Goal: Information Seeking & Learning: Understand process/instructions

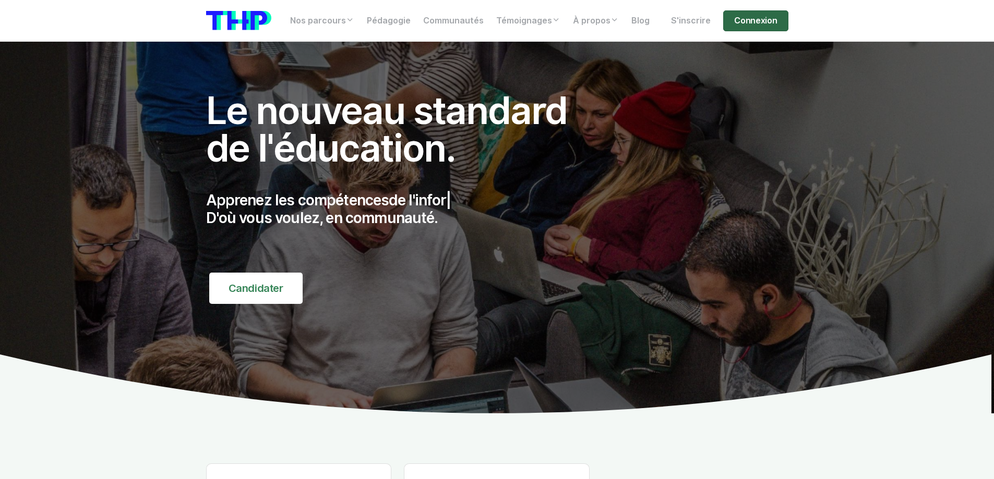
click at [756, 25] on link "Connexion" at bounding box center [755, 20] width 65 height 21
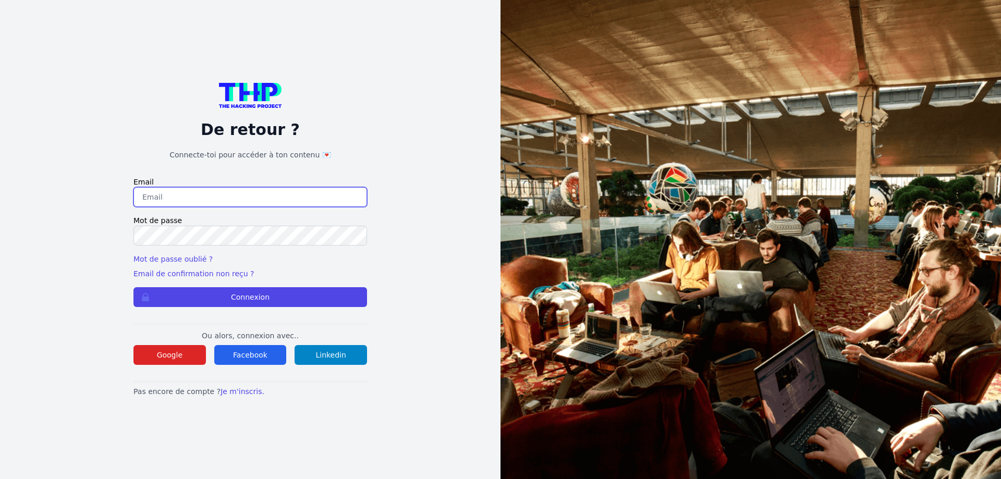
drag, startPoint x: 164, startPoint y: 201, endPoint x: 171, endPoint y: 204, distance: 7.5
click at [164, 201] on input "email" at bounding box center [251, 197] width 234 height 20
type input "lilian.h.l.muller@gmail.com"
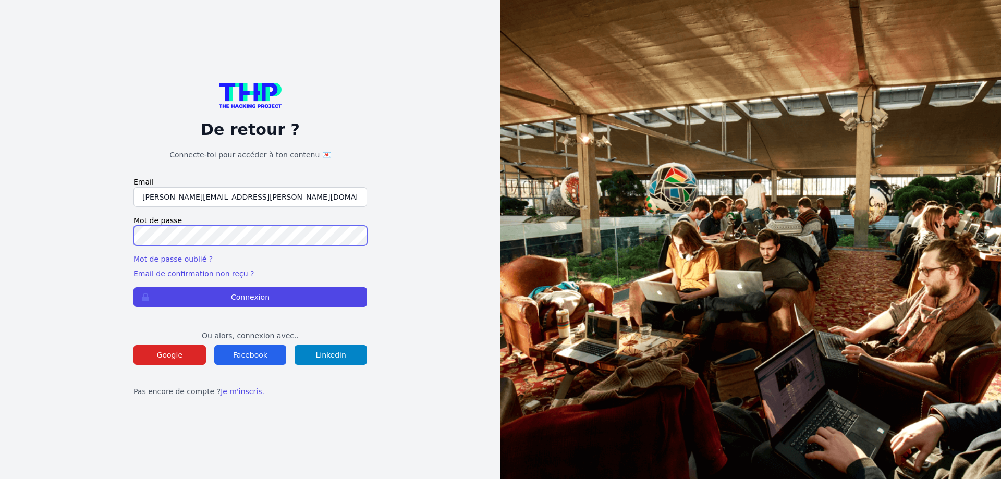
click at [134, 287] on button "Connexion" at bounding box center [251, 297] width 234 height 20
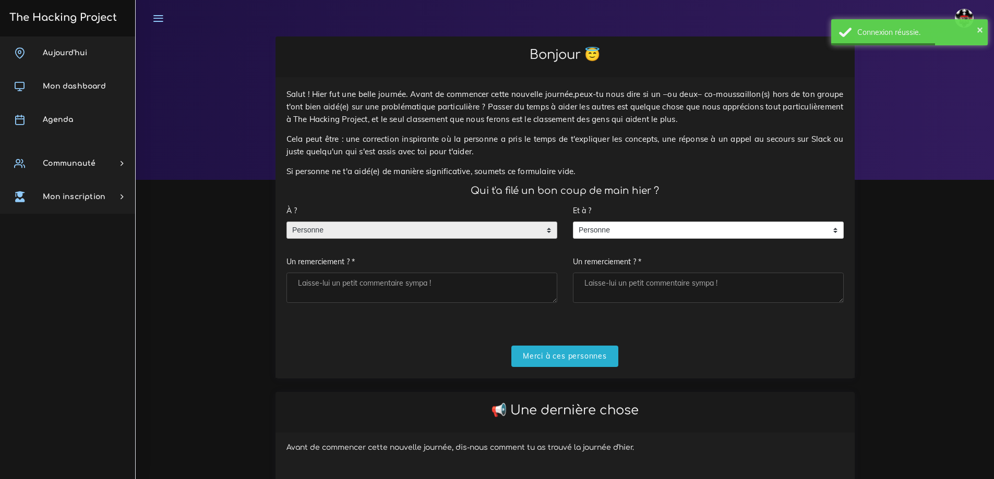
drag, startPoint x: 335, startPoint y: 237, endPoint x: 330, endPoint y: 248, distance: 12.1
click at [335, 236] on span "Personne" at bounding box center [414, 230] width 254 height 17
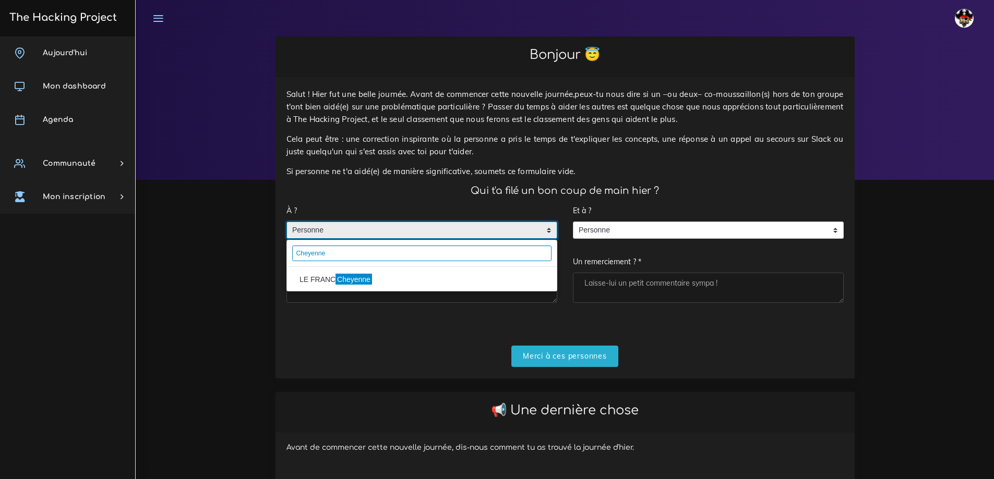
type input "Cheyenne"
click at [317, 289] on div "LE FRANC Cheyenne" at bounding box center [422, 279] width 270 height 25
drag, startPoint x: 322, startPoint y: 282, endPoint x: 323, endPoint y: 290, distance: 8.4
click at [321, 282] on li "LE FRANC Cheyenne" at bounding box center [422, 279] width 270 height 17
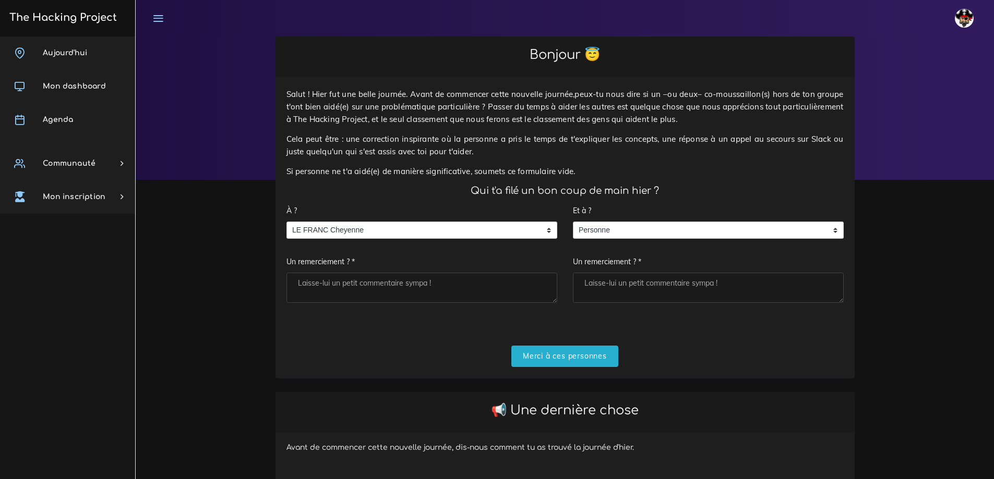
click at [328, 296] on textarea "Un remerciement ? *" at bounding box center [421, 288] width 271 height 30
type textarea "Merci"
click at [595, 353] on input "Merci à ces personnes" at bounding box center [564, 356] width 107 height 21
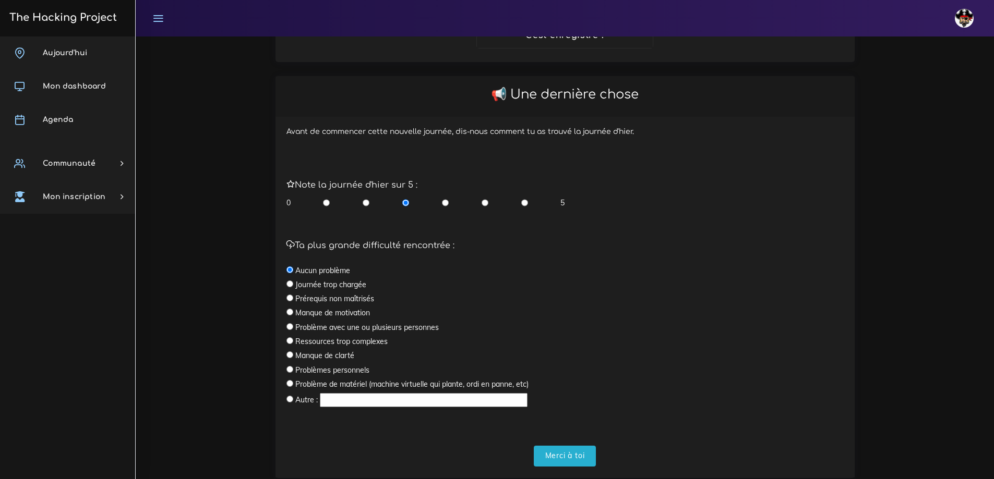
scroll to position [217, 0]
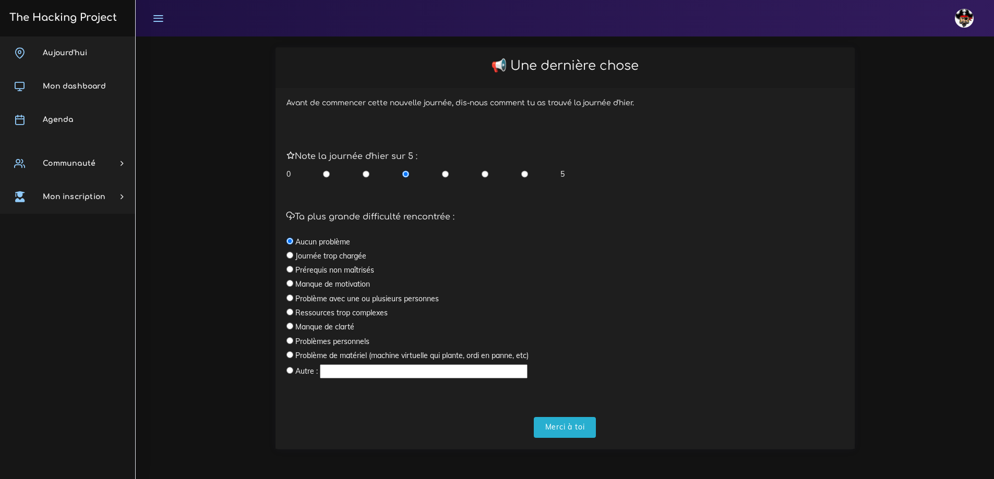
click at [526, 178] on input "radio" at bounding box center [524, 174] width 7 height 10
radio input "true"
click at [524, 176] on input "radio" at bounding box center [524, 174] width 7 height 10
click at [561, 423] on input "Merci à toi" at bounding box center [565, 427] width 63 height 21
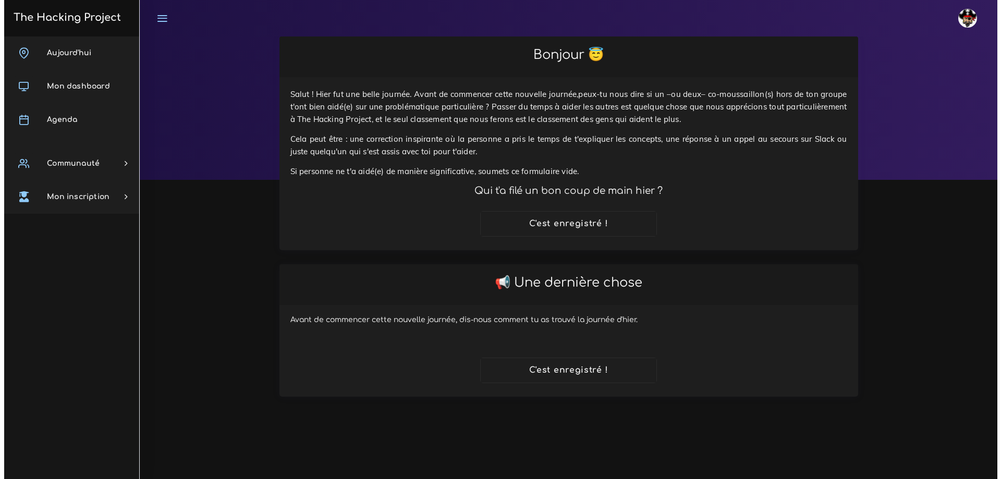
scroll to position [0, 0]
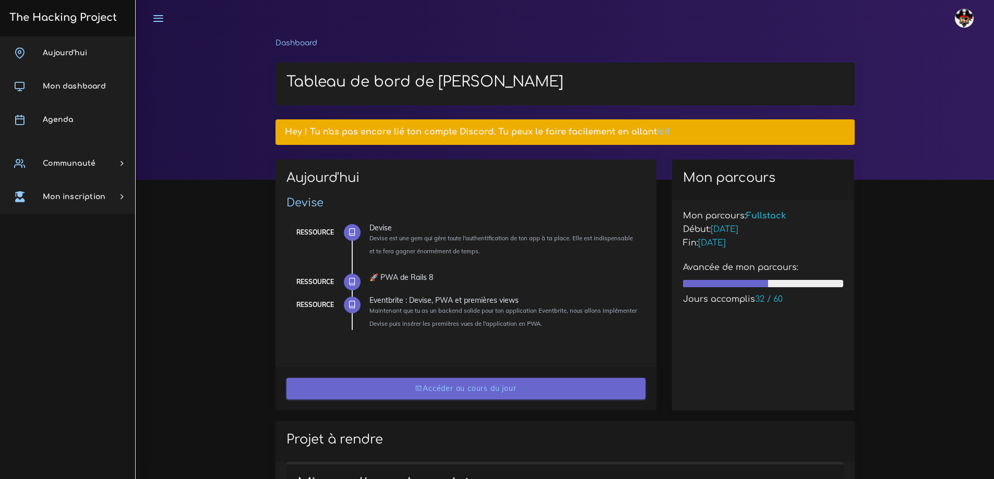
click at [457, 393] on link "Accéder au cours du jour" at bounding box center [465, 388] width 359 height 21
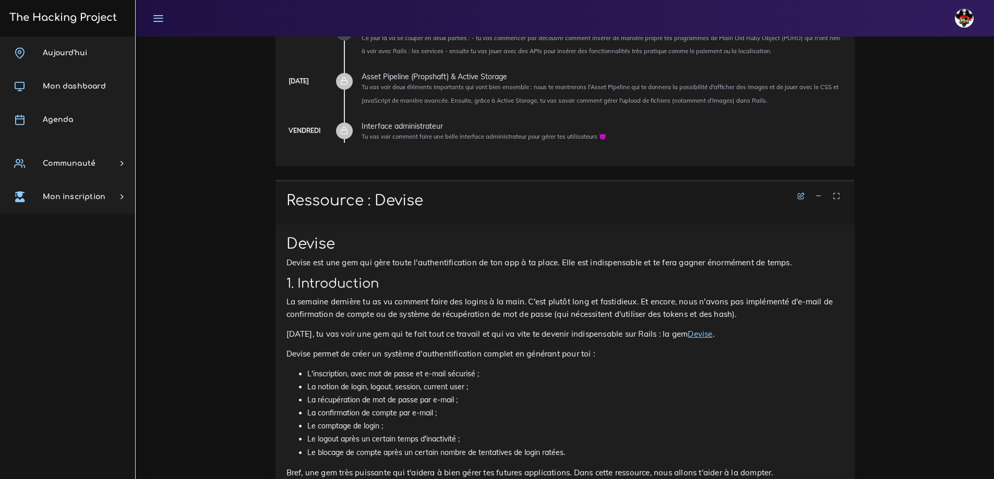
scroll to position [104, 0]
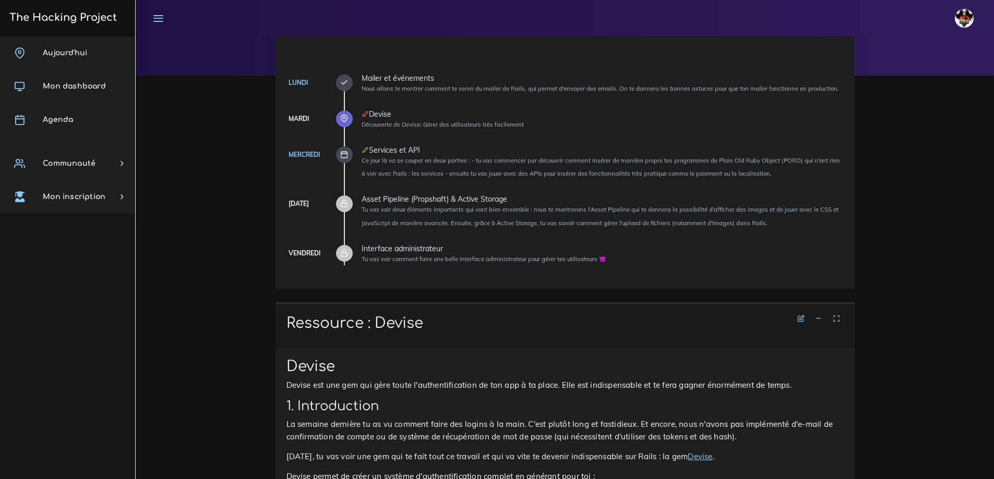
click at [816, 320] on icon at bounding box center [818, 318] width 7 height 7
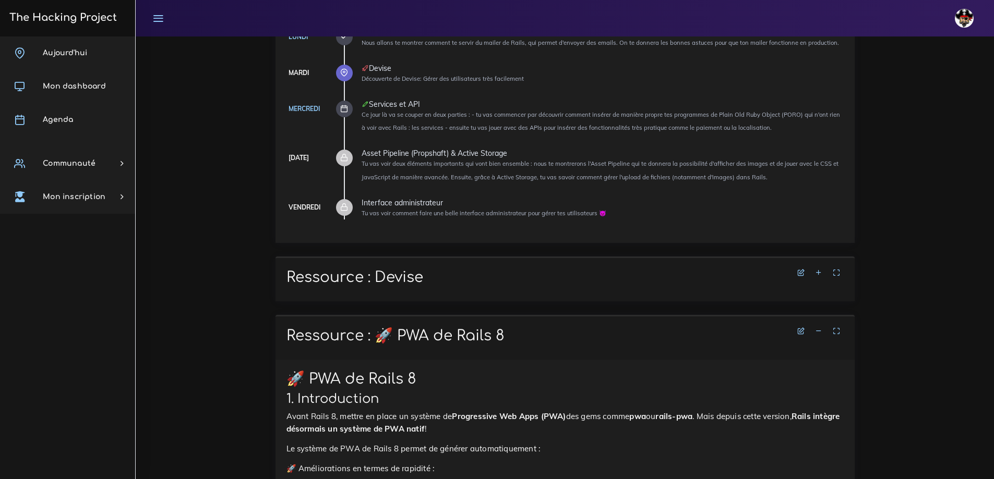
scroll to position [209, 0]
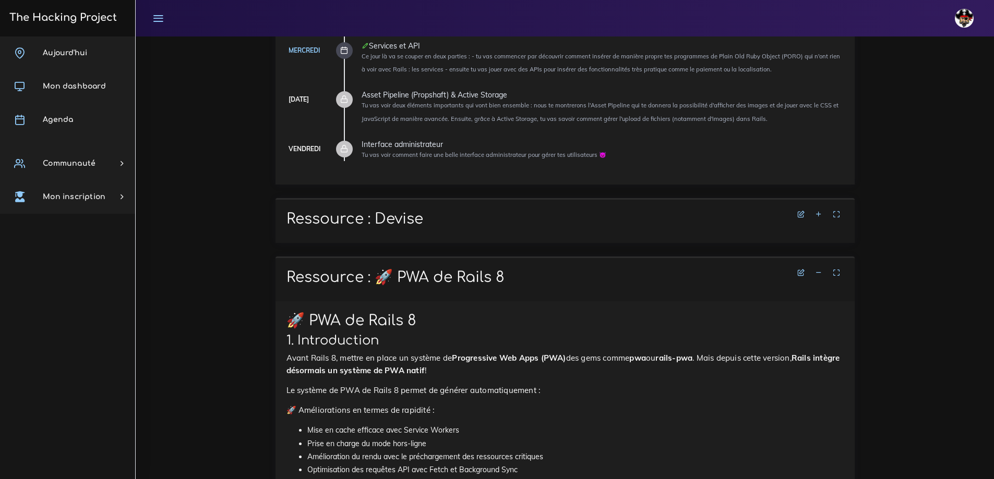
click at [818, 279] on li at bounding box center [819, 273] width 16 height 13
click at [818, 276] on link at bounding box center [819, 273] width 16 height 9
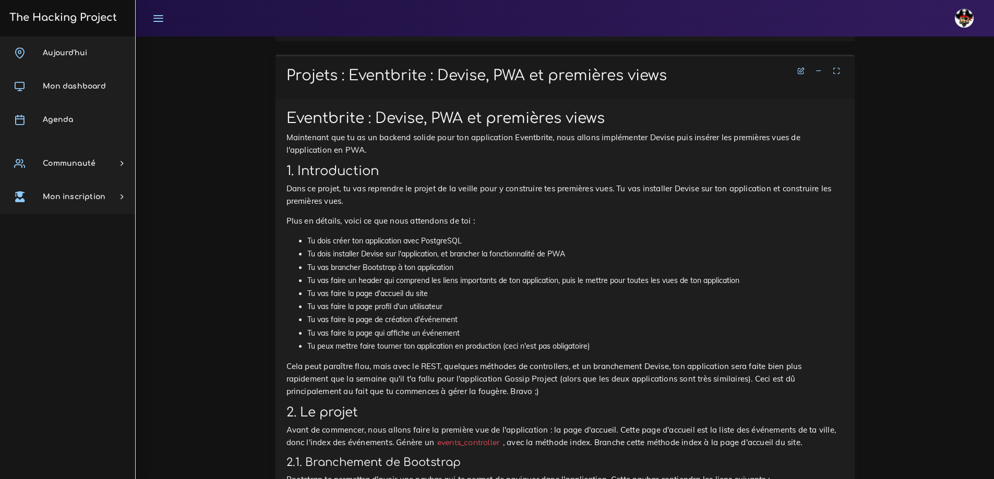
scroll to position [574, 0]
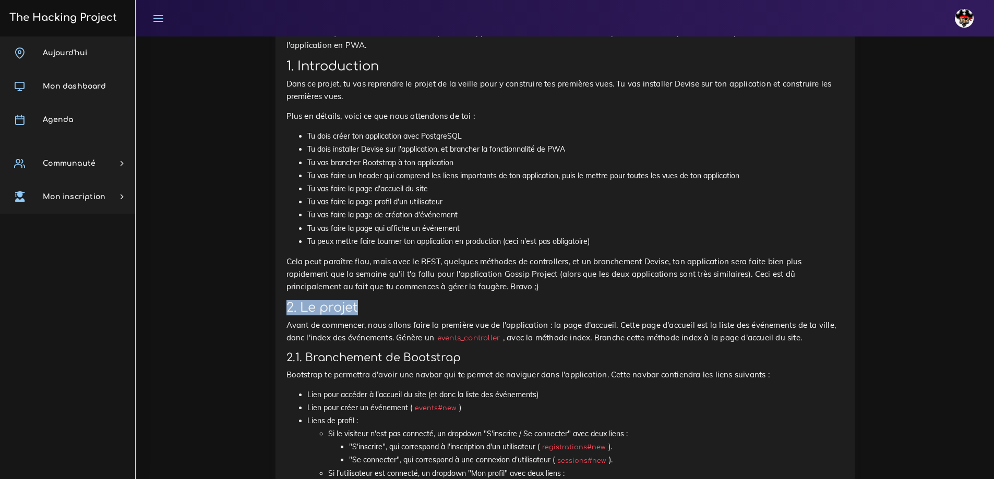
drag, startPoint x: 368, startPoint y: 310, endPoint x: 284, endPoint y: 308, distance: 83.5
copy h2 "2. Le projet"
drag, startPoint x: 384, startPoint y: 308, endPoint x: 397, endPoint y: 316, distance: 15.7
click at [384, 308] on h2 "2. Le projet" at bounding box center [564, 307] width 557 height 15
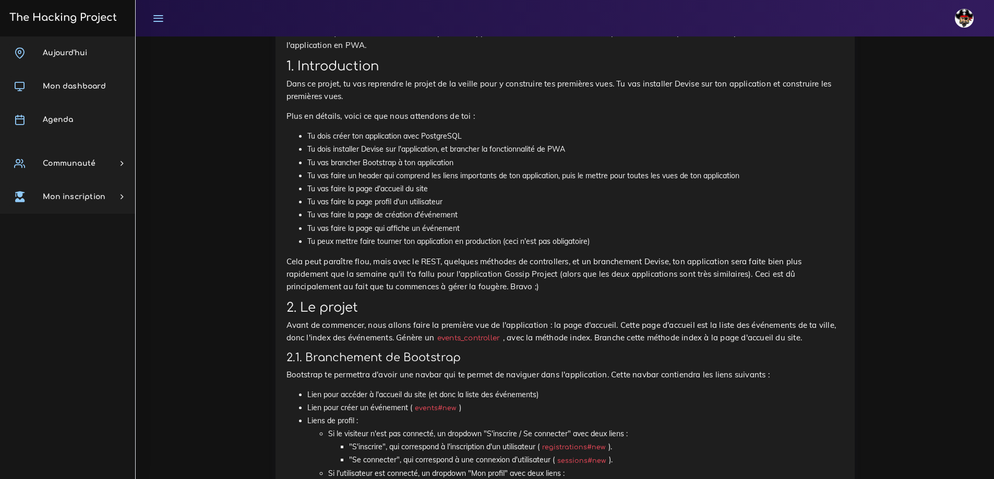
click at [350, 198] on li "Tu vas faire la page profil d'un utilisateur" at bounding box center [575, 202] width 536 height 13
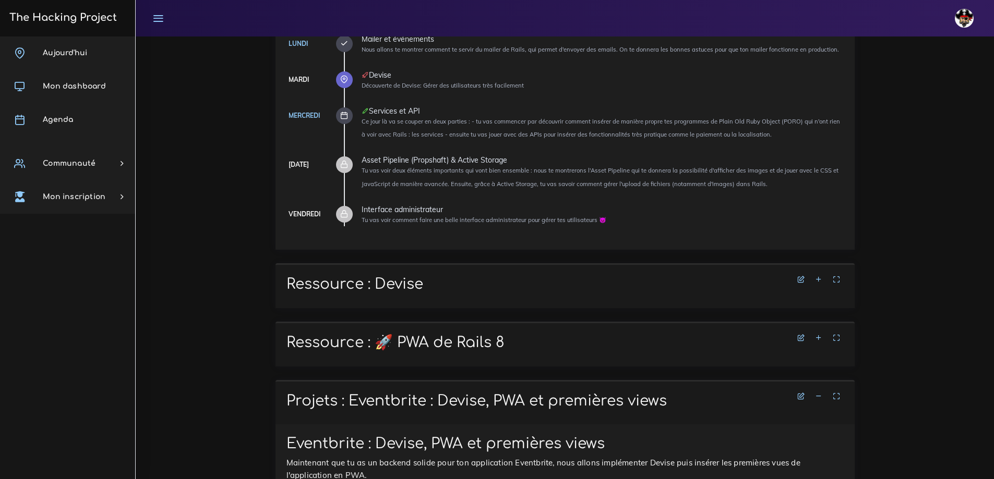
scroll to position [156, 0]
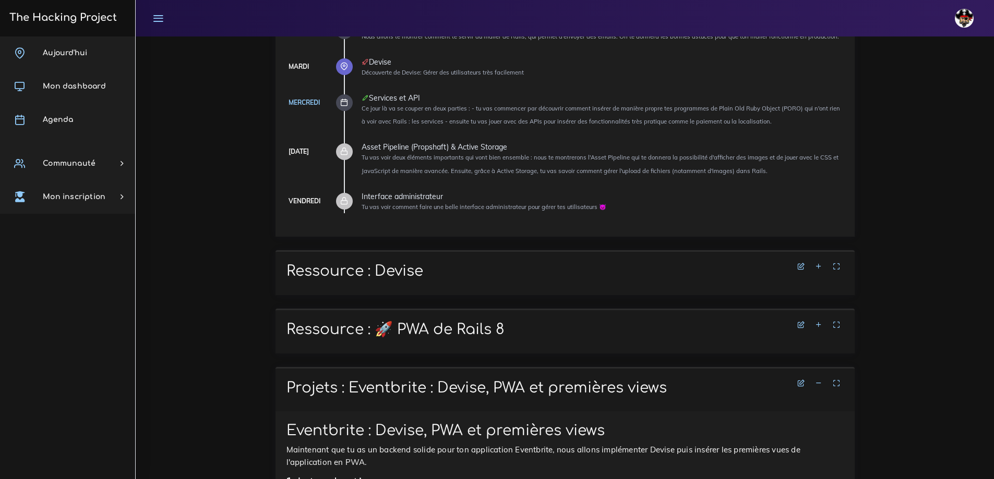
click at [815, 265] on icon at bounding box center [818, 266] width 7 height 7
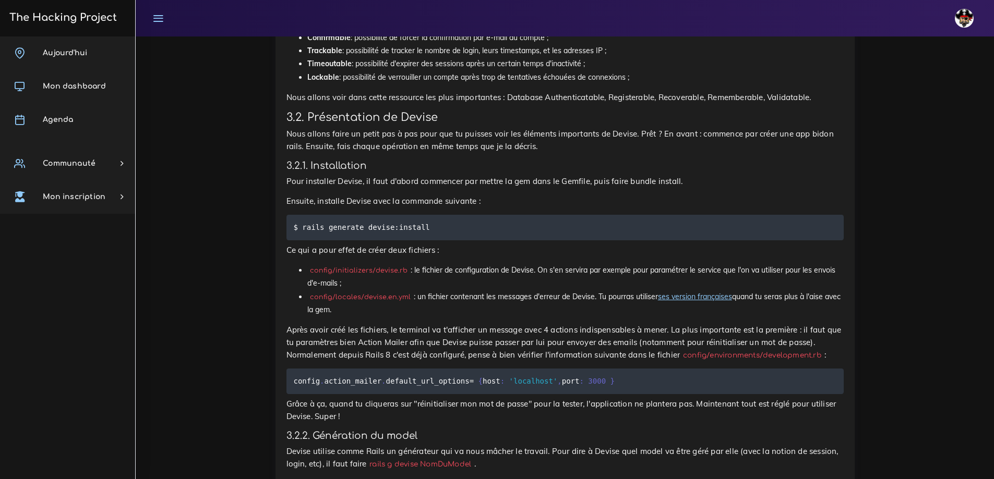
scroll to position [887, 0]
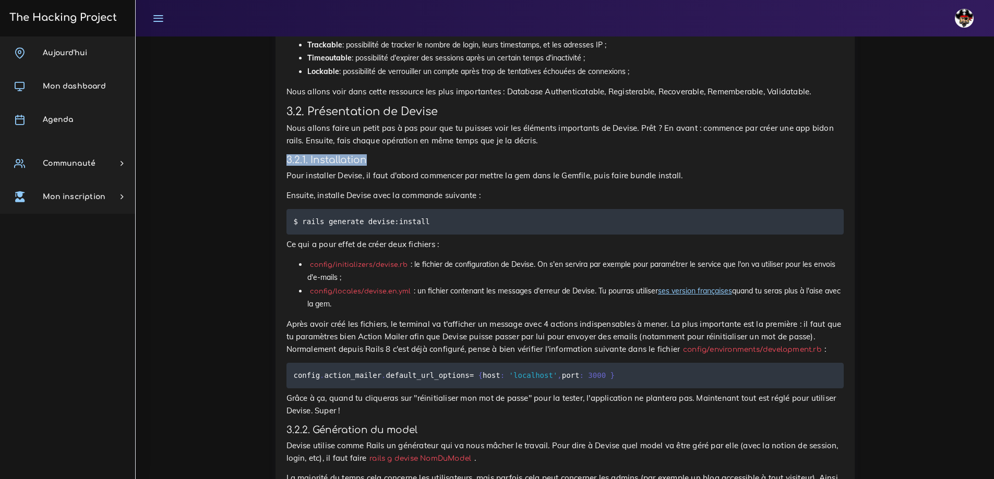
drag, startPoint x: 285, startPoint y: 158, endPoint x: 419, endPoint y: 158, distance: 133.5
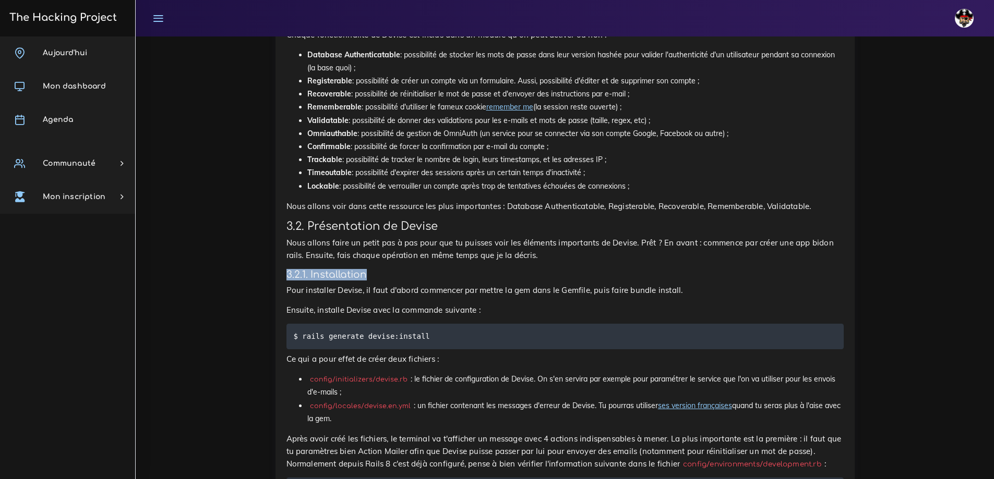
scroll to position [835, 0]
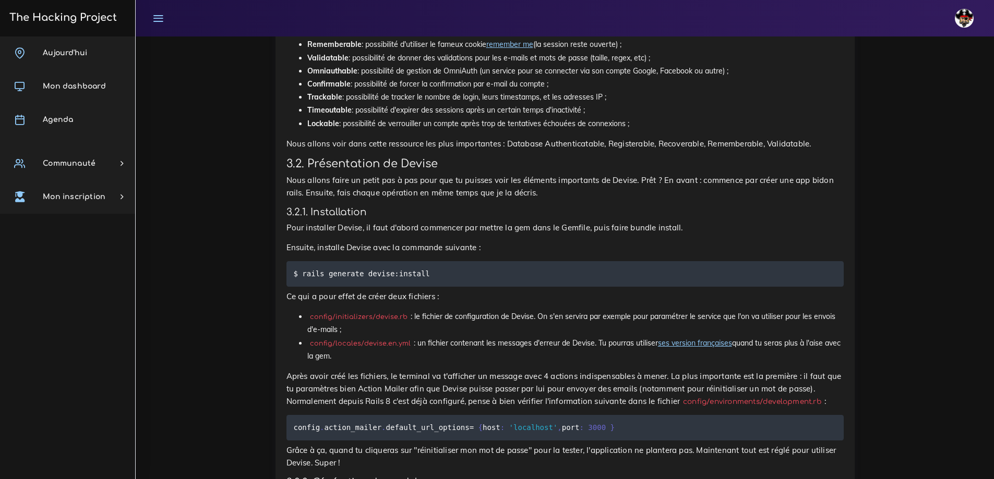
click at [485, 178] on p "Nous allons faire un petit pas à pas pour que tu puisses voir les éléments impo…" at bounding box center [564, 186] width 557 height 25
click at [331, 231] on p "Pour installer Devise, il faut d'abord commencer par mettre la gem dans le Gemf…" at bounding box center [564, 228] width 557 height 13
drag, startPoint x: 431, startPoint y: 232, endPoint x: 690, endPoint y: 229, distance: 258.7
click at [691, 226] on p "Pour installer Devise, il faut d'abord commencer par mettre la gem dans le Gemf…" at bounding box center [564, 228] width 557 height 13
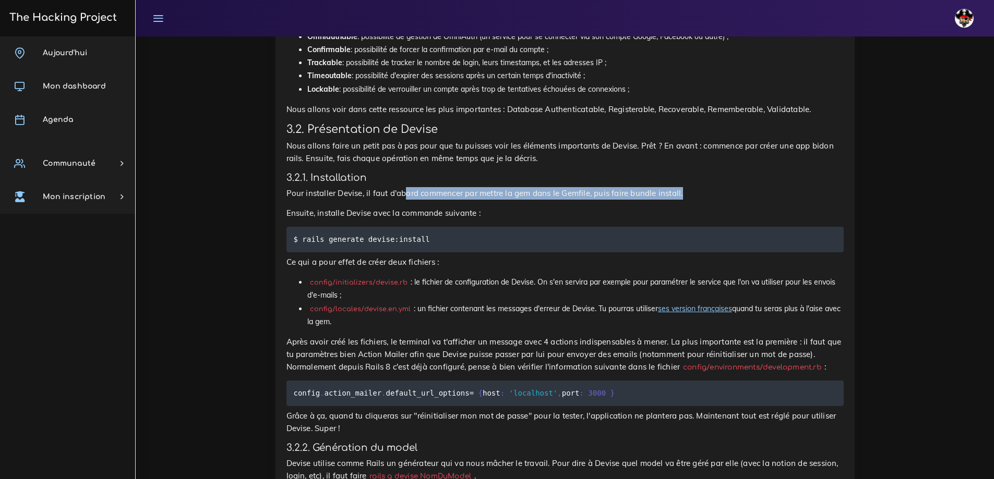
scroll to position [887, 0]
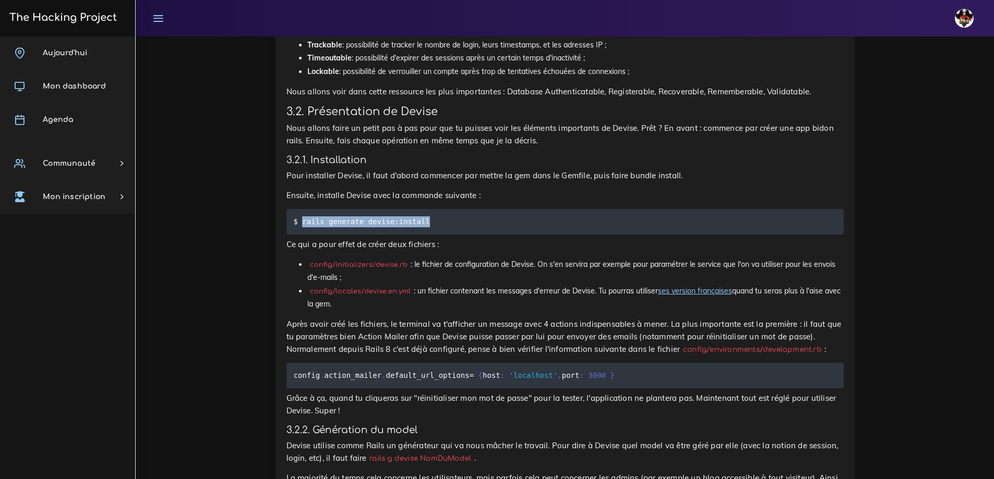
drag, startPoint x: 420, startPoint y: 217, endPoint x: 302, endPoint y: 219, distance: 118.4
click at [302, 219] on code "$ rails generate devise:install" at bounding box center [363, 221] width 139 height 11
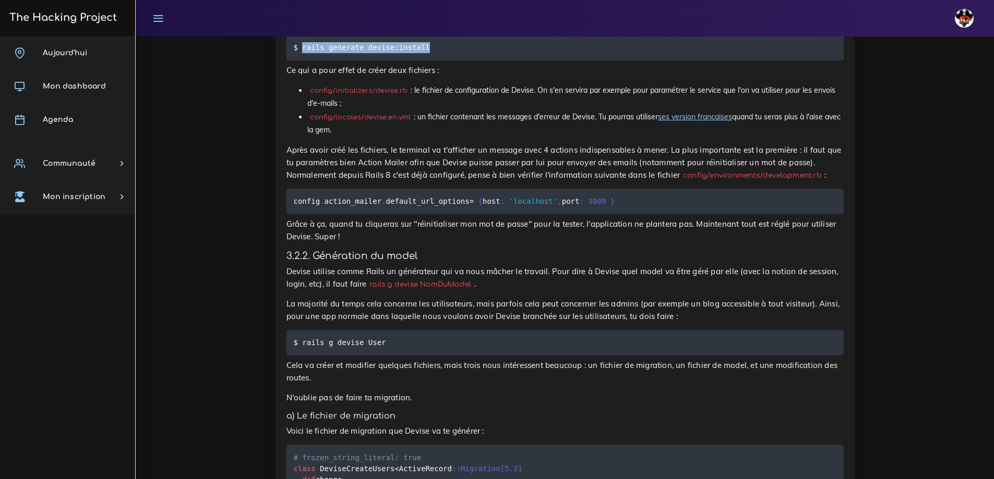
scroll to position [1043, 0]
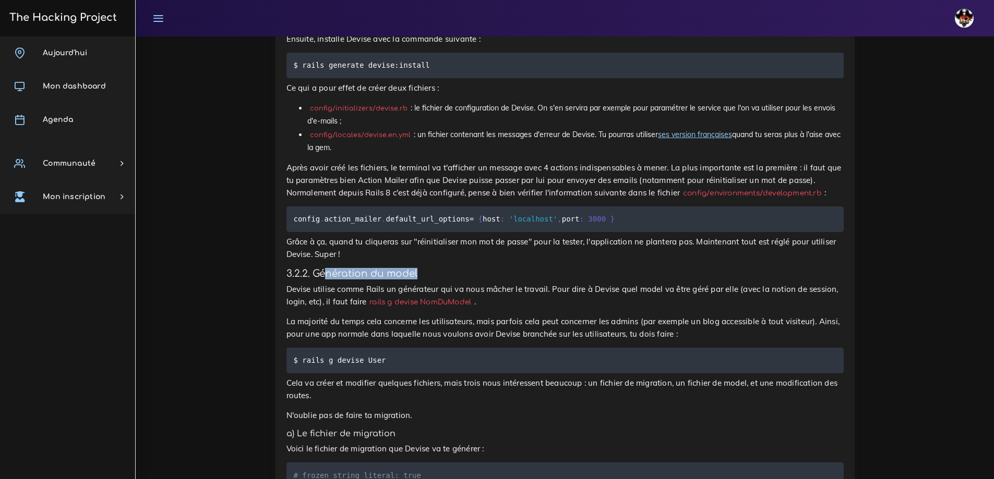
drag, startPoint x: 323, startPoint y: 273, endPoint x: 422, endPoint y: 276, distance: 99.1
click at [422, 276] on h4 "3.2.2. Génération du model" at bounding box center [564, 273] width 557 height 11
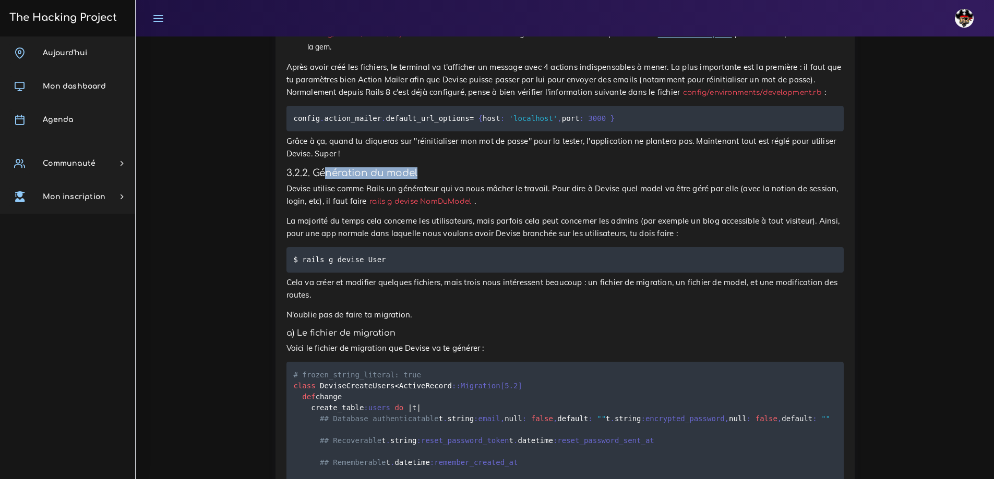
scroll to position [1147, 0]
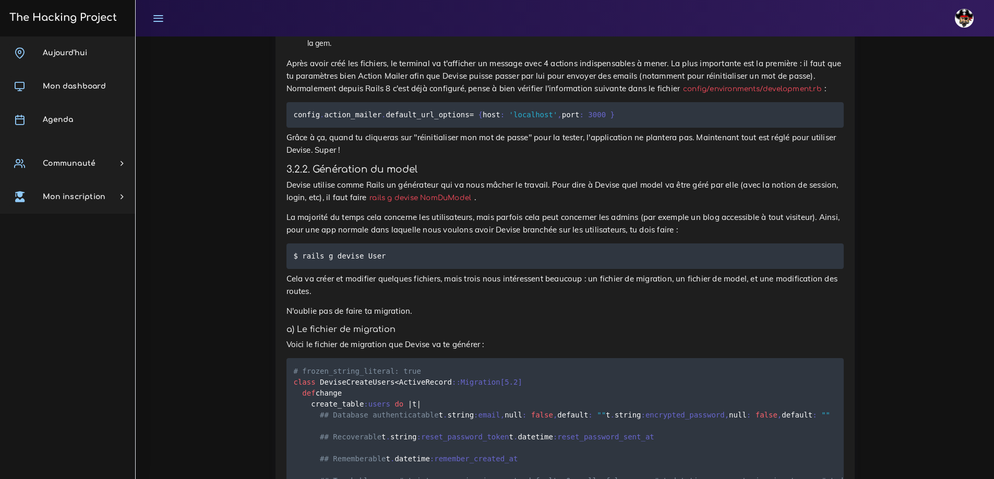
click at [486, 246] on pre "$ rails g devise User" at bounding box center [564, 257] width 557 height 26
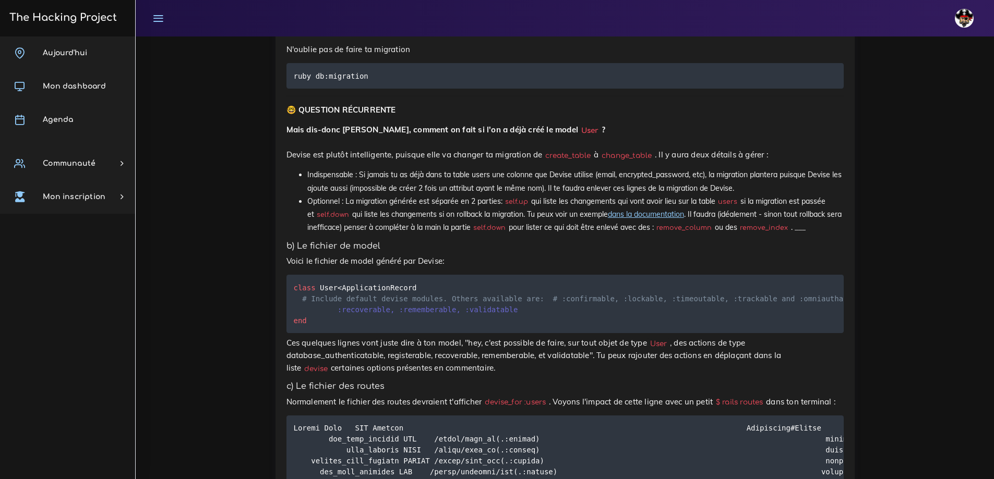
scroll to position [1721, 0]
drag, startPoint x: 374, startPoint y: 367, endPoint x: 292, endPoint y: 370, distance: 83.0
click at [292, 88] on pre "ruby db:migration" at bounding box center [564, 76] width 557 height 26
copy code "ruby db:migration"
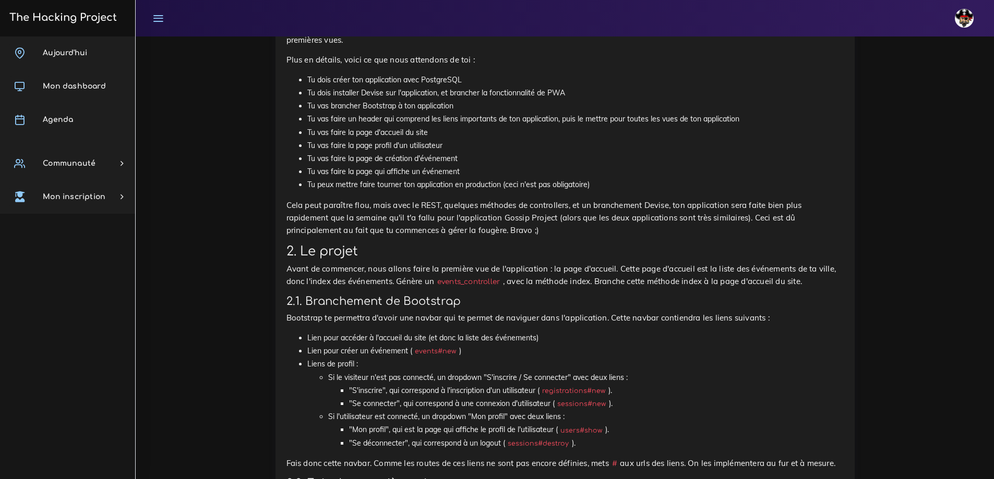
scroll to position [5737, 0]
drag, startPoint x: 673, startPoint y: 400, endPoint x: 282, endPoint y: 394, distance: 390.7
copy h1 "Projets : Eventbrite : Devise, PWA et premières views"
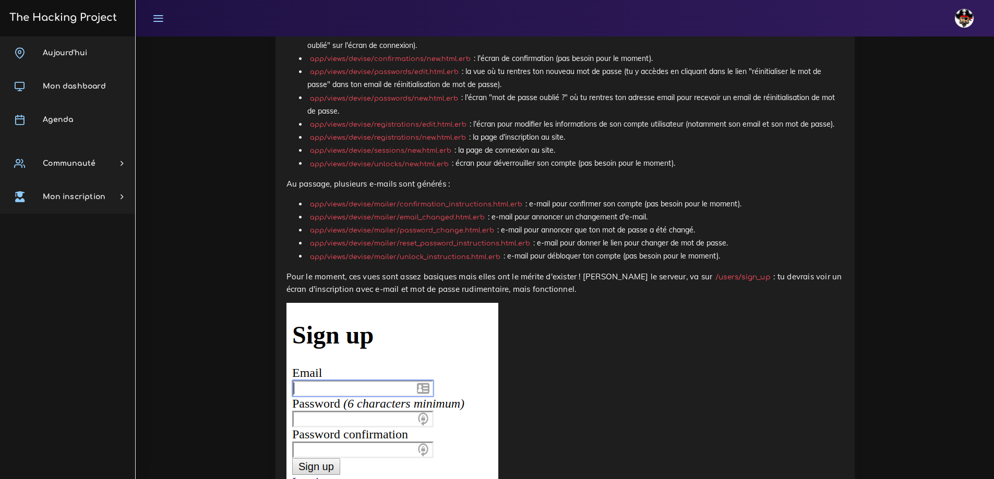
scroll to position [2764, 0]
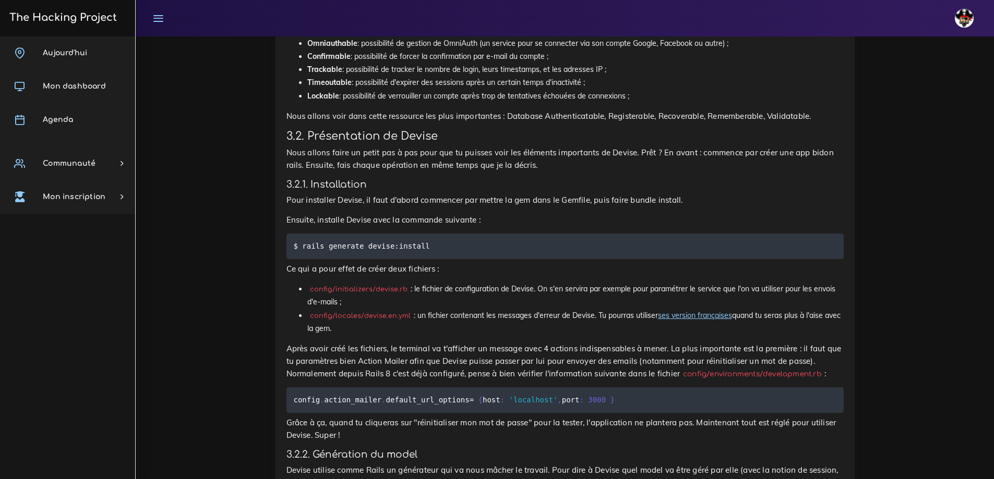
scroll to position [939, 0]
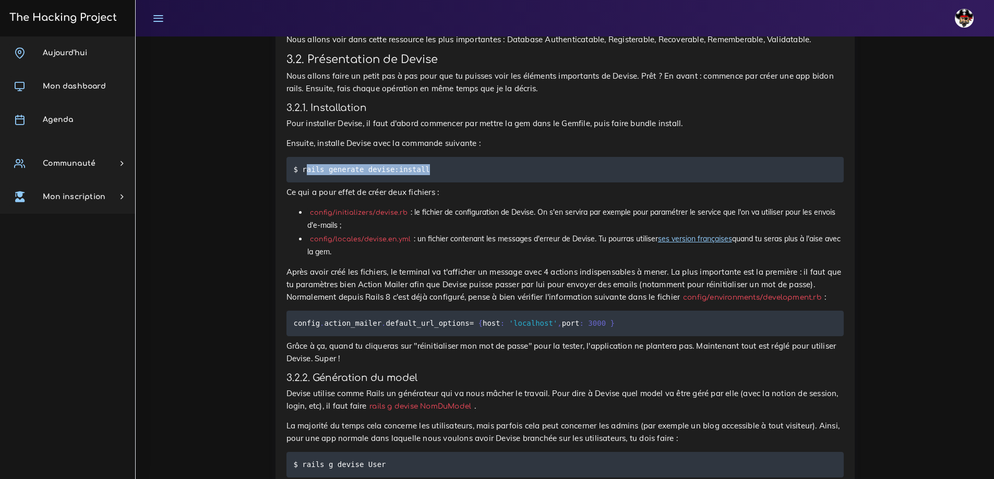
drag, startPoint x: 427, startPoint y: 168, endPoint x: 306, endPoint y: 174, distance: 121.7
click at [306, 174] on pre "$ rails generate devise:install" at bounding box center [564, 170] width 557 height 26
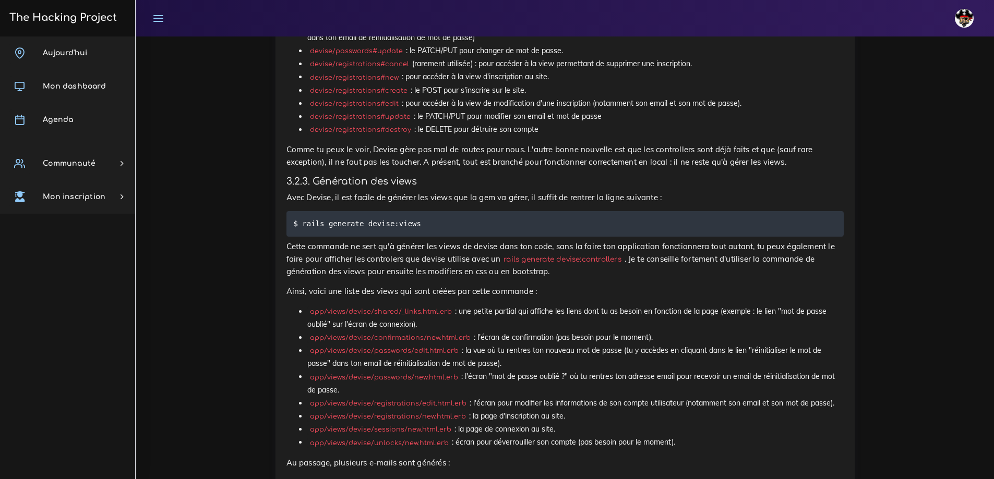
scroll to position [2504, 0]
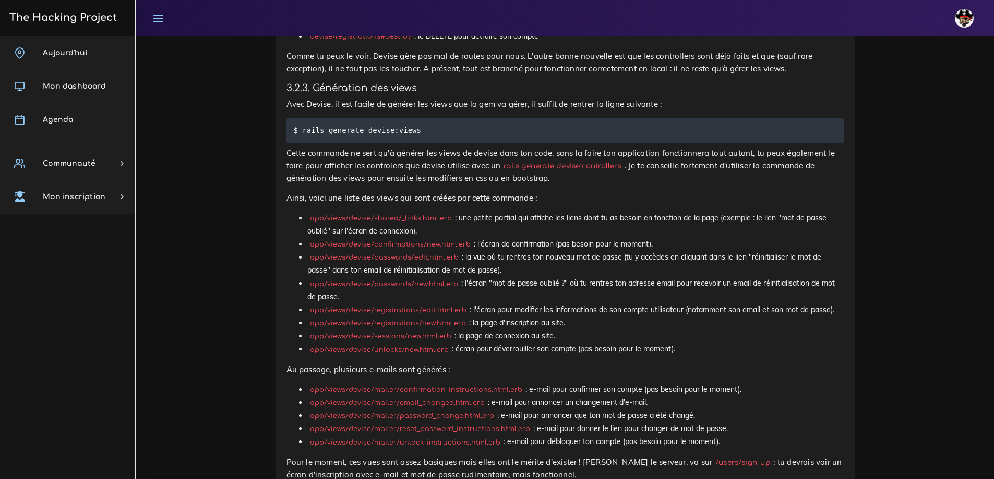
drag, startPoint x: 283, startPoint y: 166, endPoint x: 453, endPoint y: 201, distance: 173.2
drag, startPoint x: 350, startPoint y: 190, endPoint x: 395, endPoint y: 194, distance: 45.5
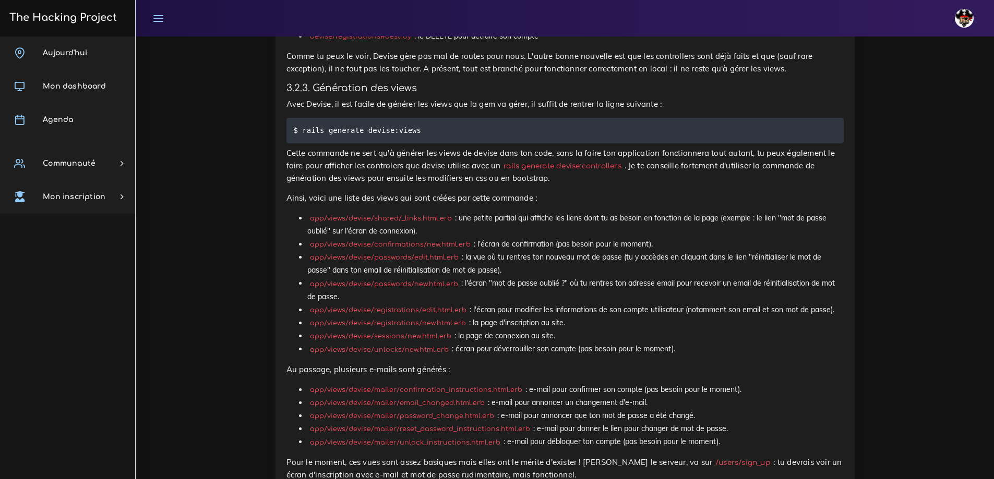
drag, startPoint x: 455, startPoint y: 189, endPoint x: 507, endPoint y: 191, distance: 52.2
drag, startPoint x: 440, startPoint y: 204, endPoint x: 497, endPoint y: 203, distance: 56.9
drag, startPoint x: 350, startPoint y: 218, endPoint x: 420, endPoint y: 214, distance: 70.0
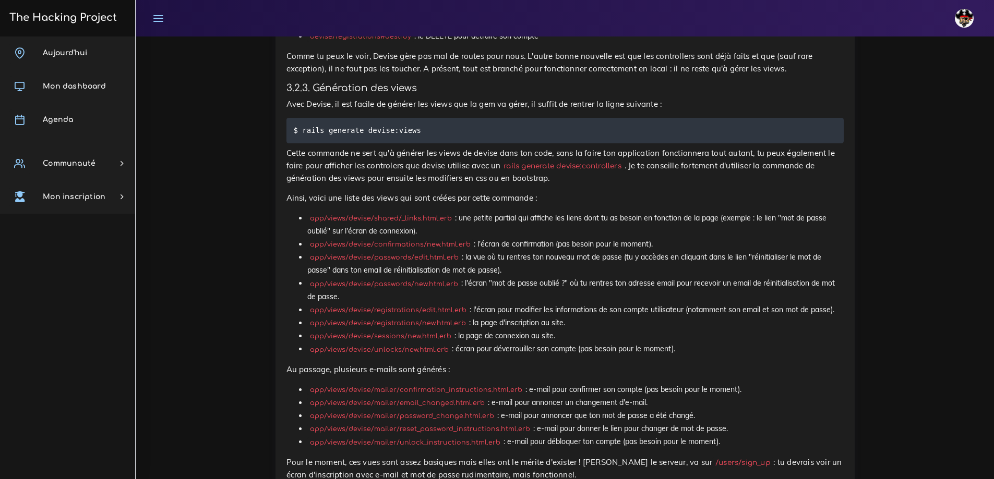
drag, startPoint x: 383, startPoint y: 213, endPoint x: 424, endPoint y: 214, distance: 40.7
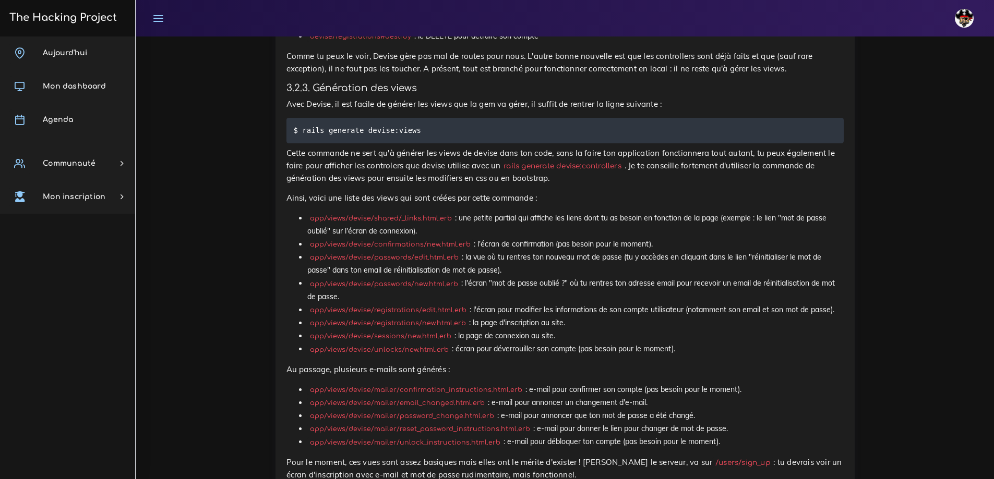
drag, startPoint x: 350, startPoint y: 372, endPoint x: 559, endPoint y: 372, distance: 208.1
click at [559, 43] on li "devise/registrations#destroy : le DELETE pour détruire son compte" at bounding box center [575, 36] width 536 height 13
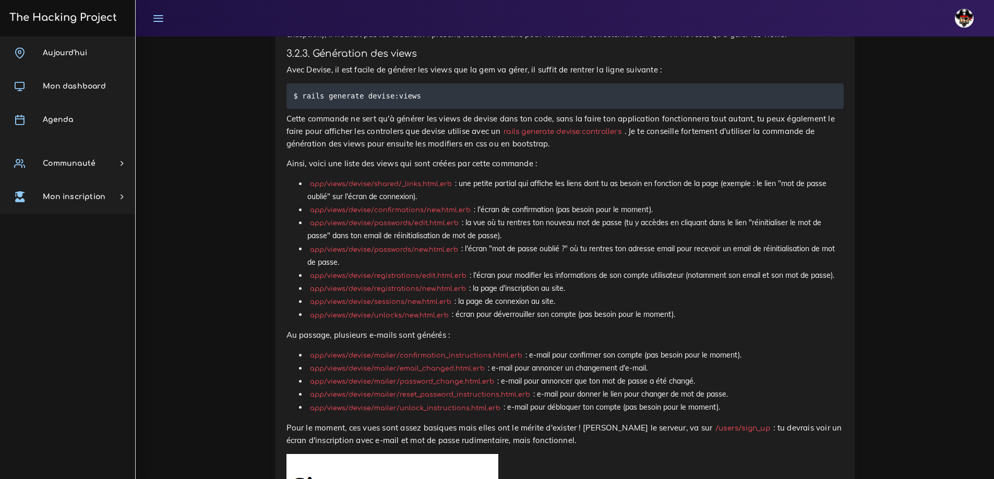
scroll to position [2556, 0]
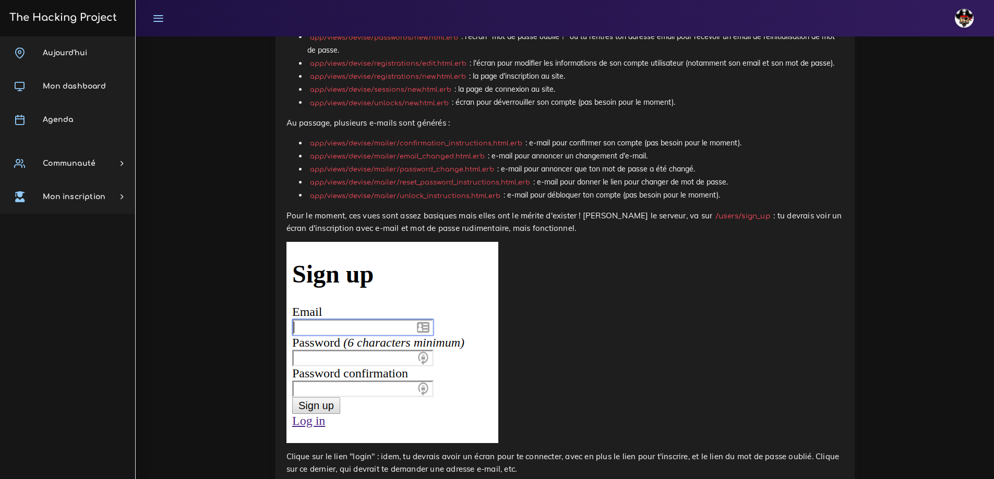
scroll to position [2764, 0]
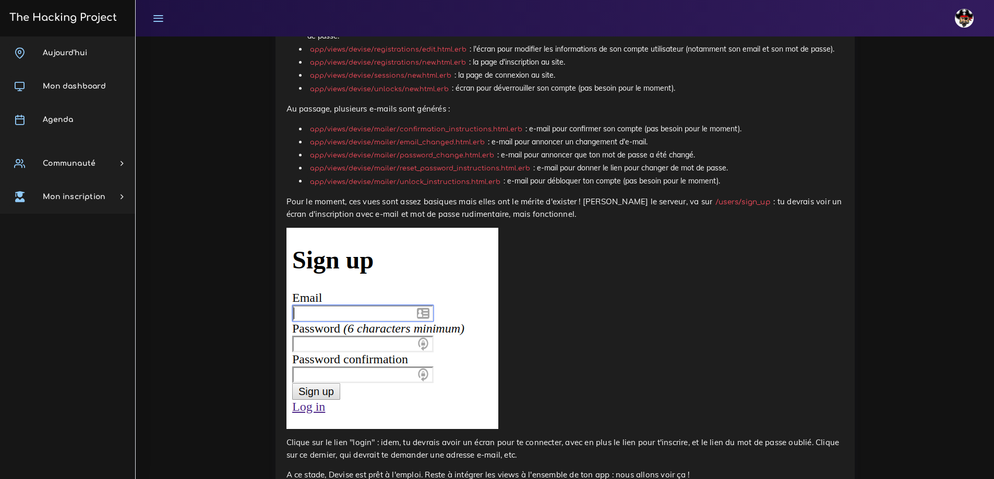
drag, startPoint x: 309, startPoint y: 159, endPoint x: 415, endPoint y: 168, distance: 106.8
click at [415, 168] on div "Devise Devise est une gem qui gère toute l'authentification de ton app à ta pla…" at bounding box center [564, 236] width 557 height 5077
click at [418, 194] on div "Devise Devise est une gem qui gère toute l'authentification de ton app à ta pla…" at bounding box center [564, 236] width 557 height 5077
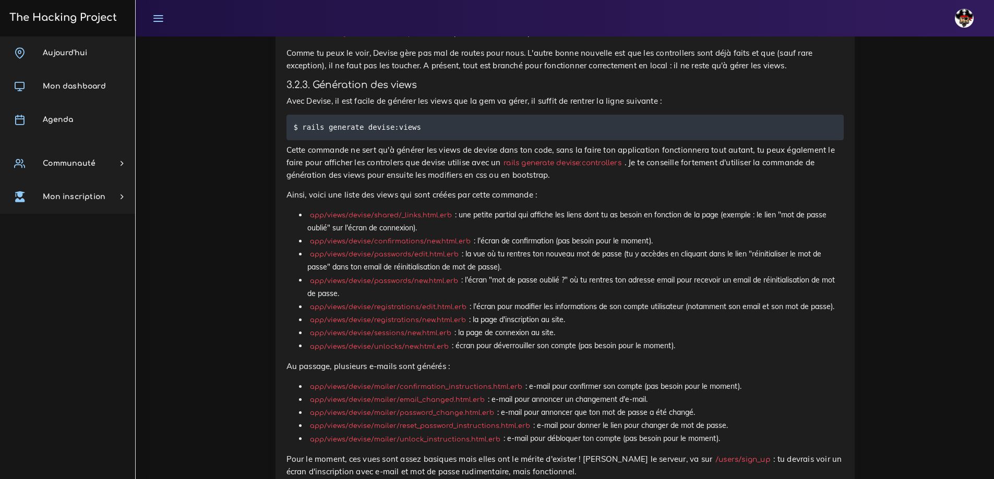
scroll to position [2399, 0]
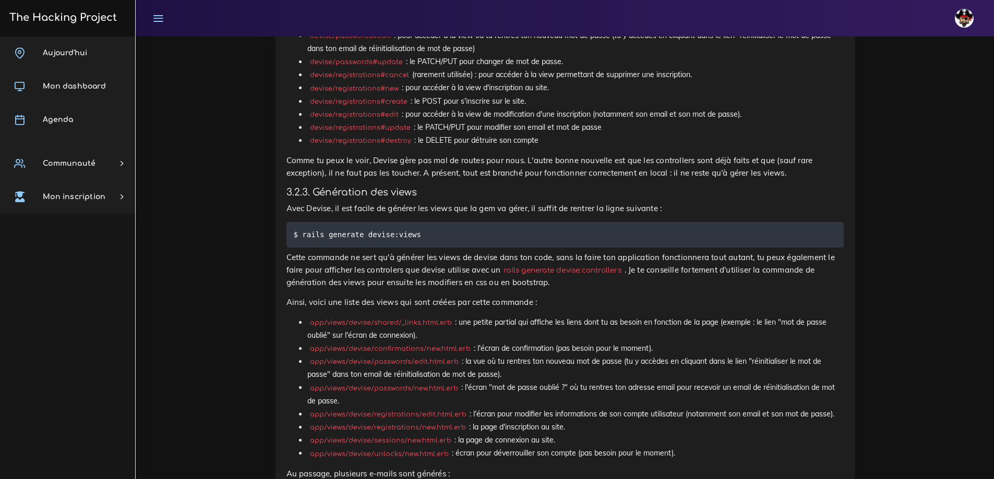
drag, startPoint x: 422, startPoint y: 203, endPoint x: 449, endPoint y: 198, distance: 27.1
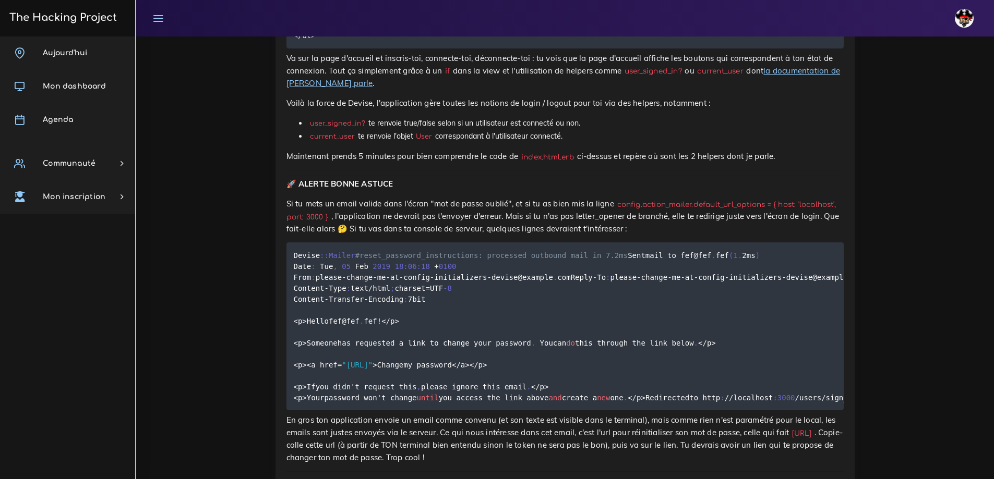
scroll to position [3599, 0]
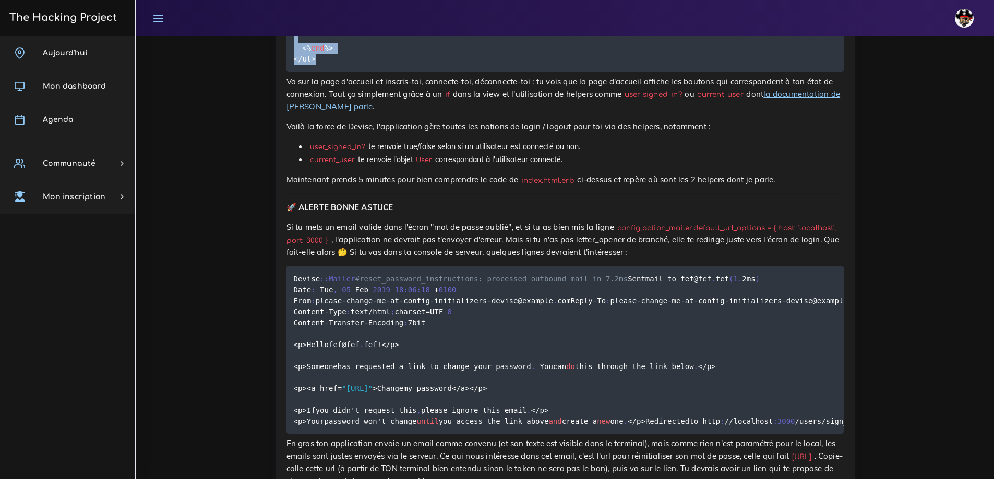
drag, startPoint x: 314, startPoint y: 405, endPoint x: 288, endPoint y: 95, distance: 310.9
copy code "<ul> <% if user_signed_in ? %> <li> <% = link_to "Sign out" , destroy_user_sess…"
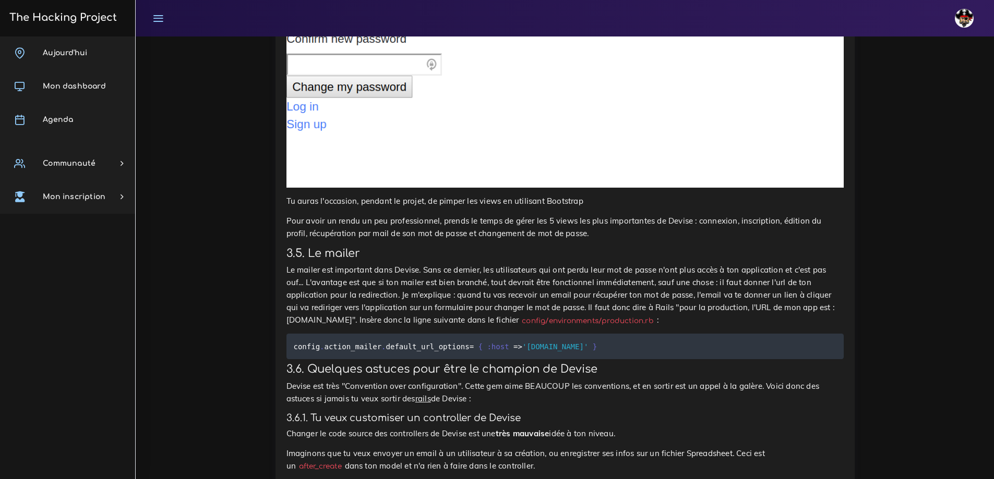
scroll to position [4381, 0]
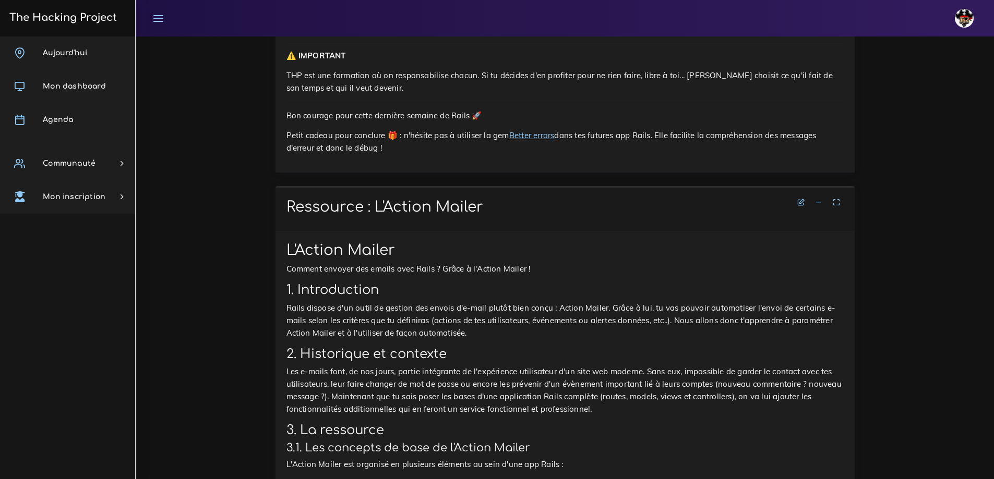
scroll to position [782, 0]
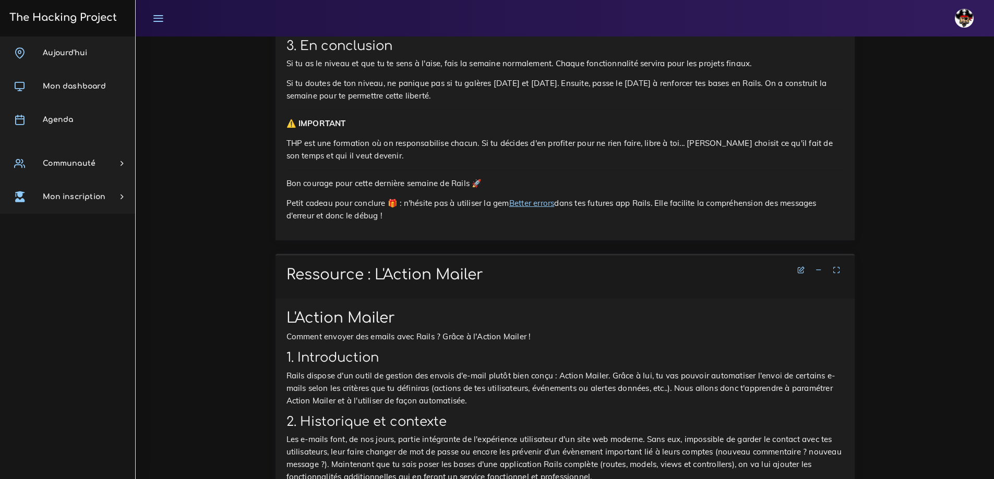
click at [815, 270] on icon at bounding box center [818, 270] width 7 height 7
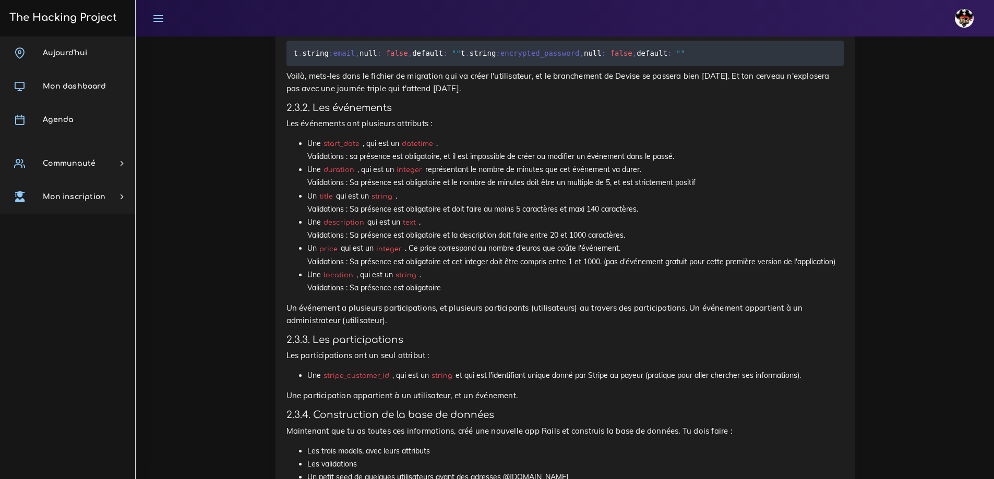
scroll to position [1930, 0]
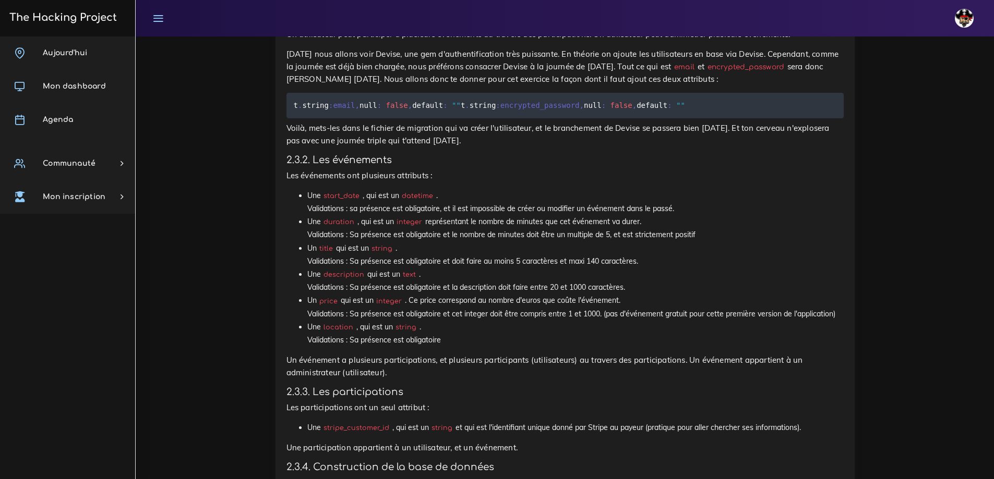
drag, startPoint x: 449, startPoint y: 349, endPoint x: 301, endPoint y: 208, distance: 204.4
click at [301, 208] on ul "Une start_date , qui est un datetime . Validations : sa présence est obligatoir…" at bounding box center [564, 268] width 557 height 158
copy ul "Une start_date , qui est un datetime . Validations : sa présence est obligatoir…"
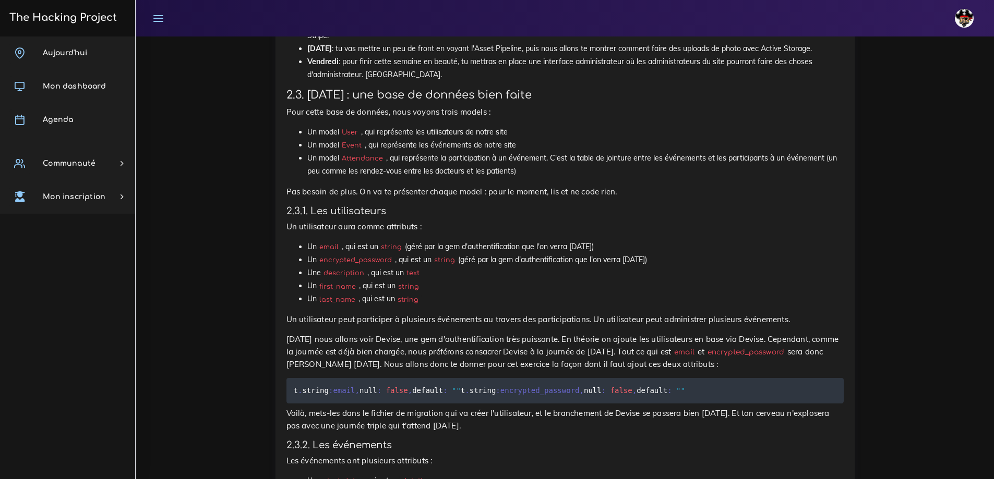
scroll to position [1627, 0]
